Goal: Task Accomplishment & Management: Manage account settings

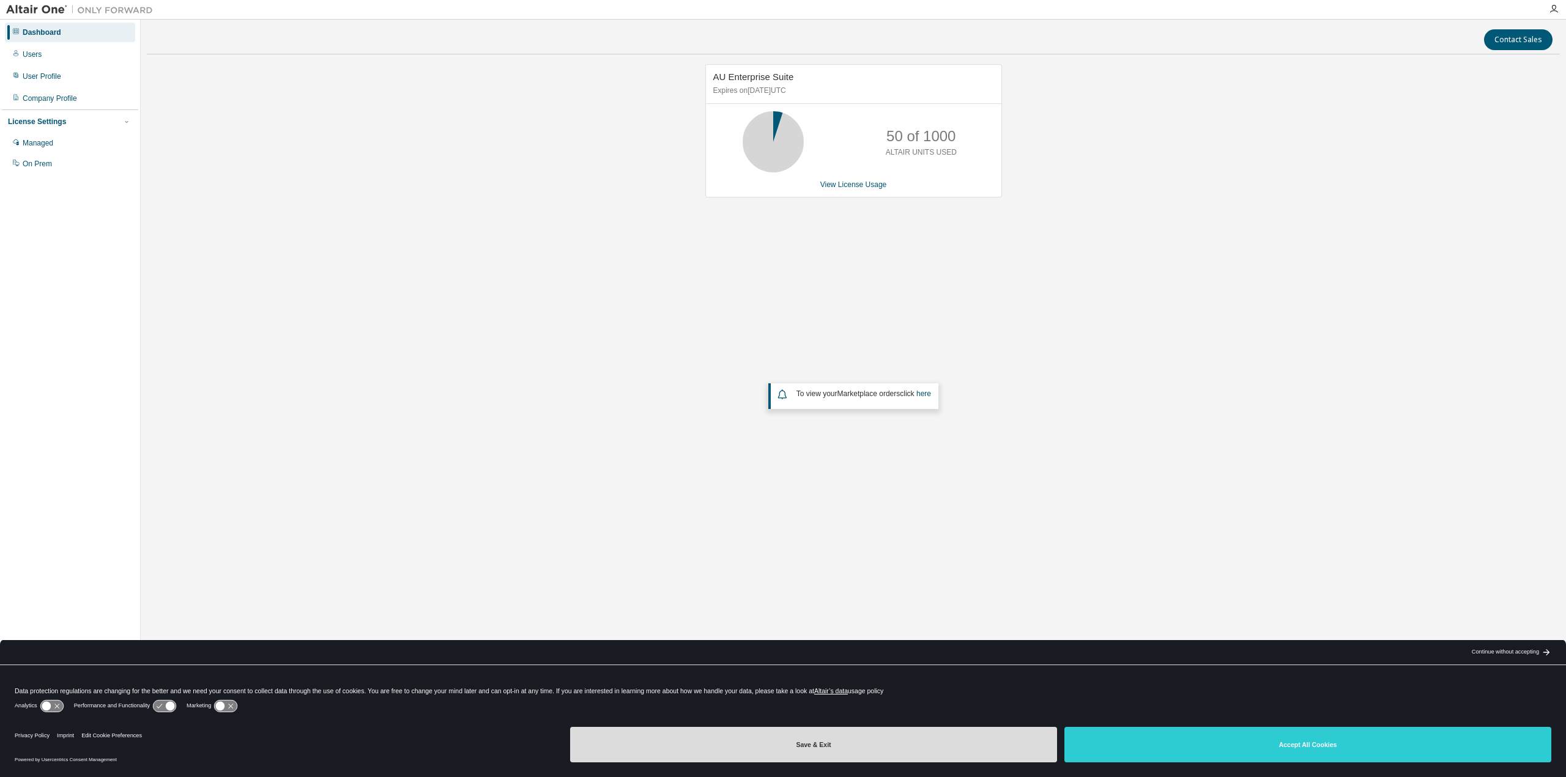
click at [823, 743] on button "Save & Exit" at bounding box center [813, 744] width 487 height 35
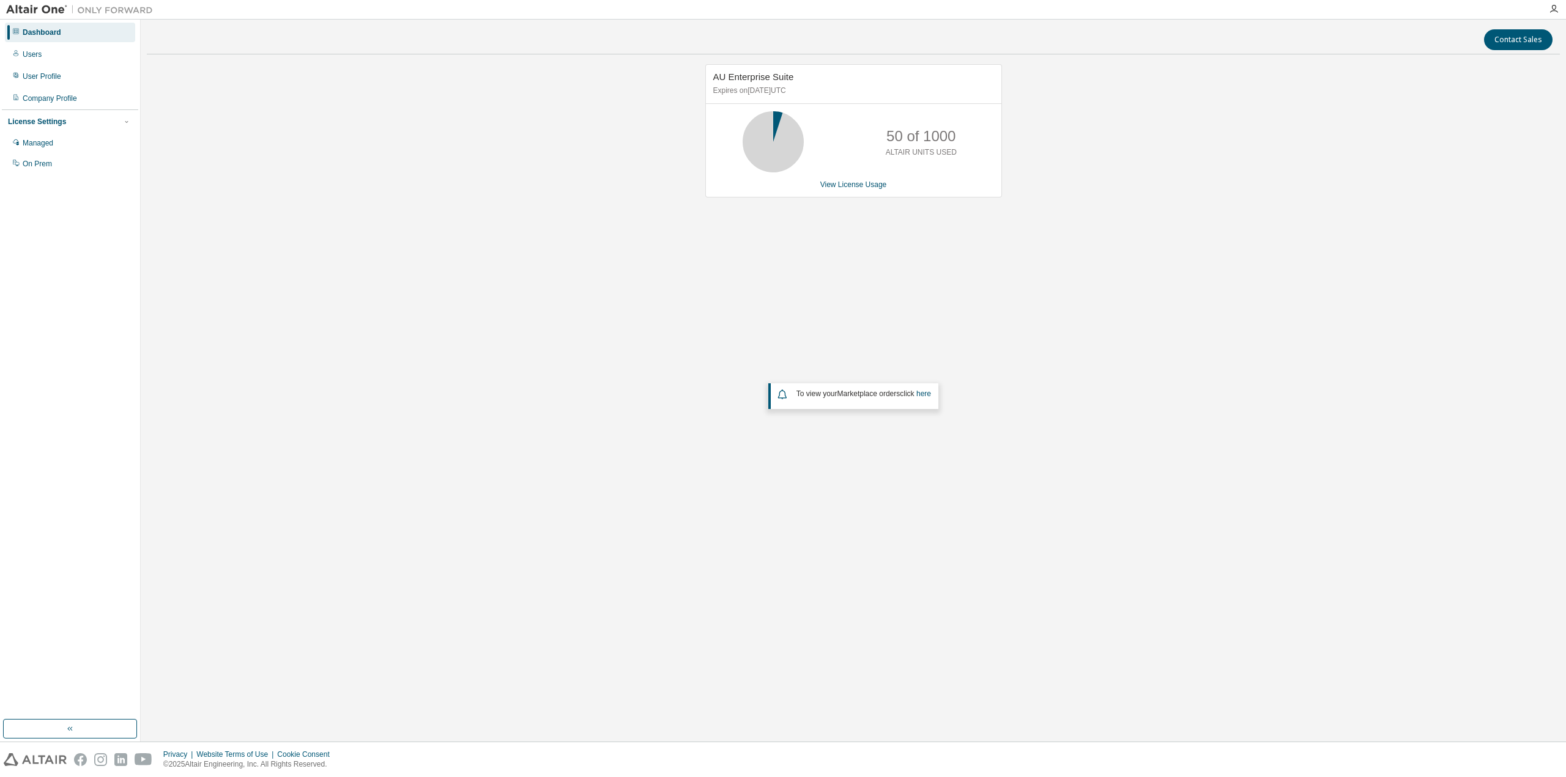
click at [1291, 494] on div "AU Enterprise Suite Expires on [DATE] UTC 50 of 1000 ALTAIR UNITS USED View Lic…" at bounding box center [853, 316] width 1413 height 505
